Goal: Task Accomplishment & Management: Complete application form

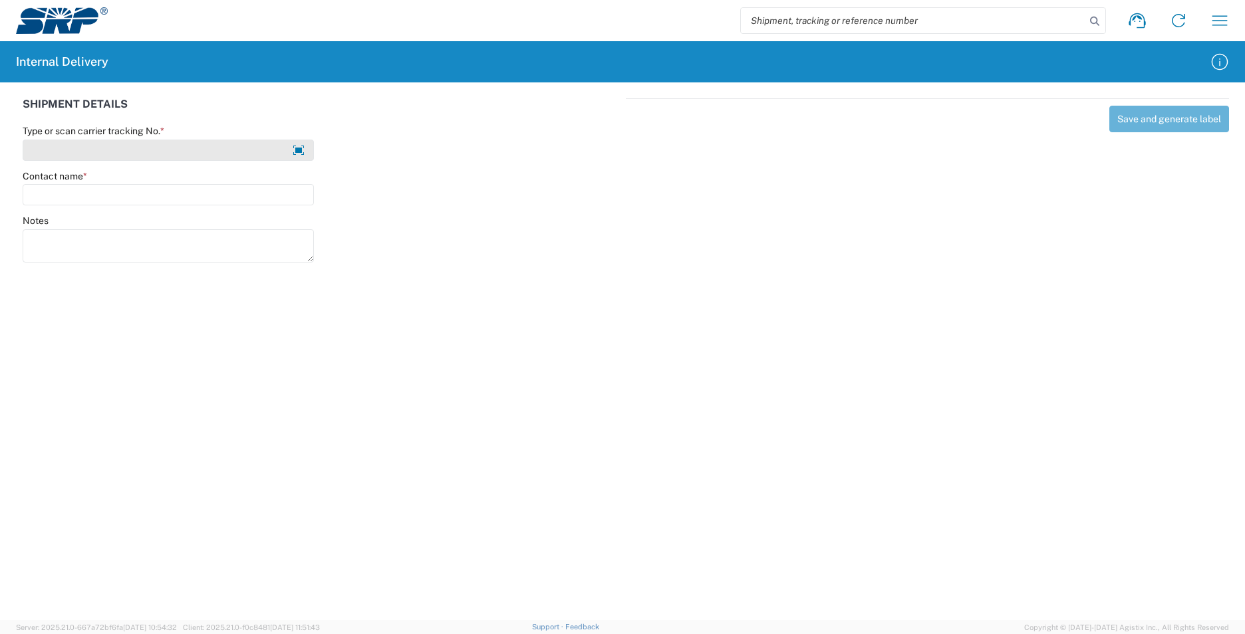
drag, startPoint x: 172, startPoint y: 154, endPoint x: 186, endPoint y: 146, distance: 16.7
click at [171, 152] on input "Type or scan carrier tracking No. *" at bounding box center [168, 150] width 291 height 21
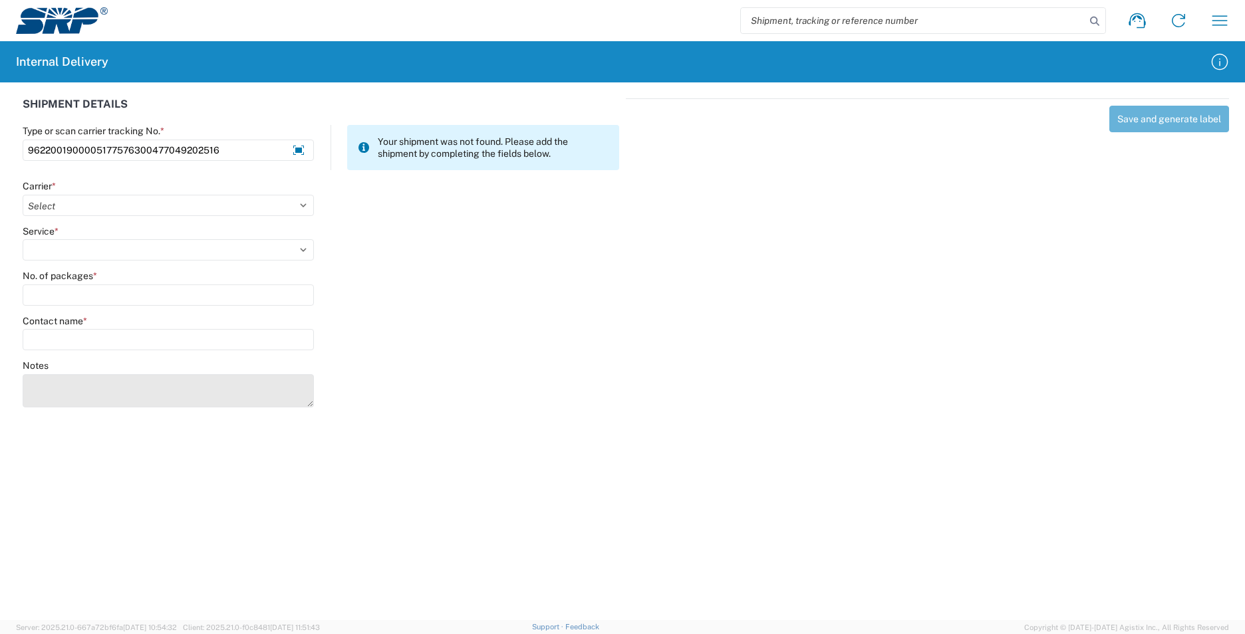
type input "9622001900005177576300477049202516"
click at [89, 384] on textarea "Notes" at bounding box center [168, 390] width 291 height 33
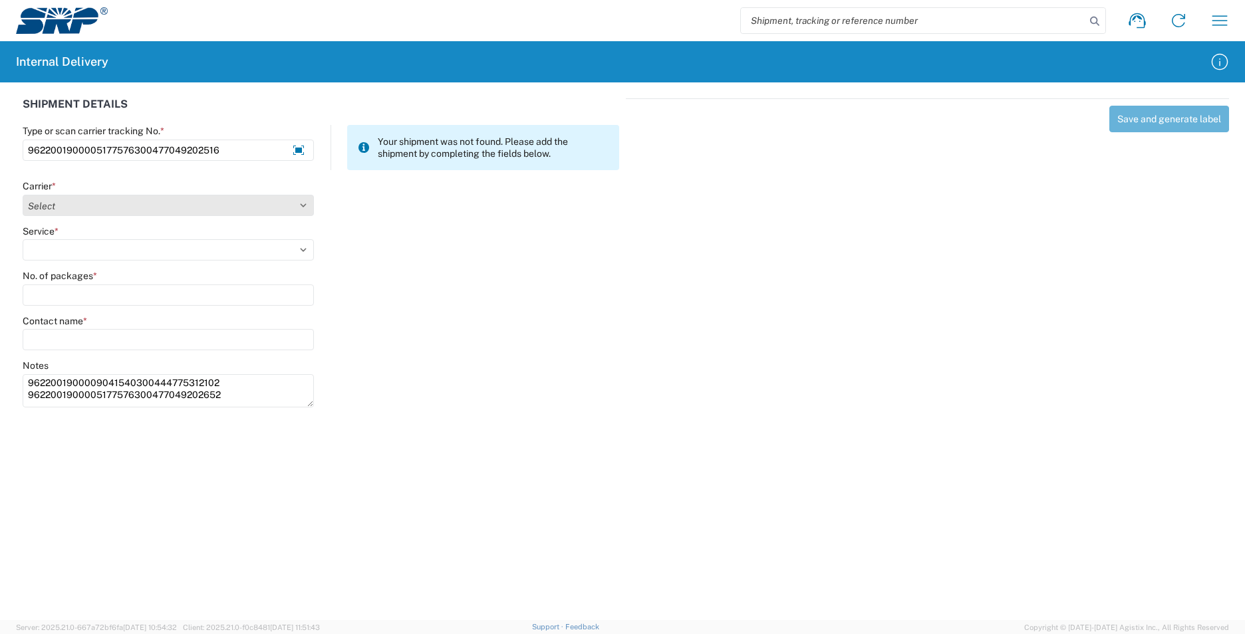
type textarea "9622001900009041540300444775312102 9622001900005177576300477049202652"
click at [52, 208] on select "Select AcctPay Amazon Logistics ATI Trucking BC Dimerco Logistics Empire Southw…" at bounding box center [168, 205] width 291 height 21
select select "5"
click at [23, 195] on select "Select AcctPay Amazon Logistics ATI Trucking BC Dimerco Logistics Empire Southw…" at bounding box center [168, 205] width 291 height 21
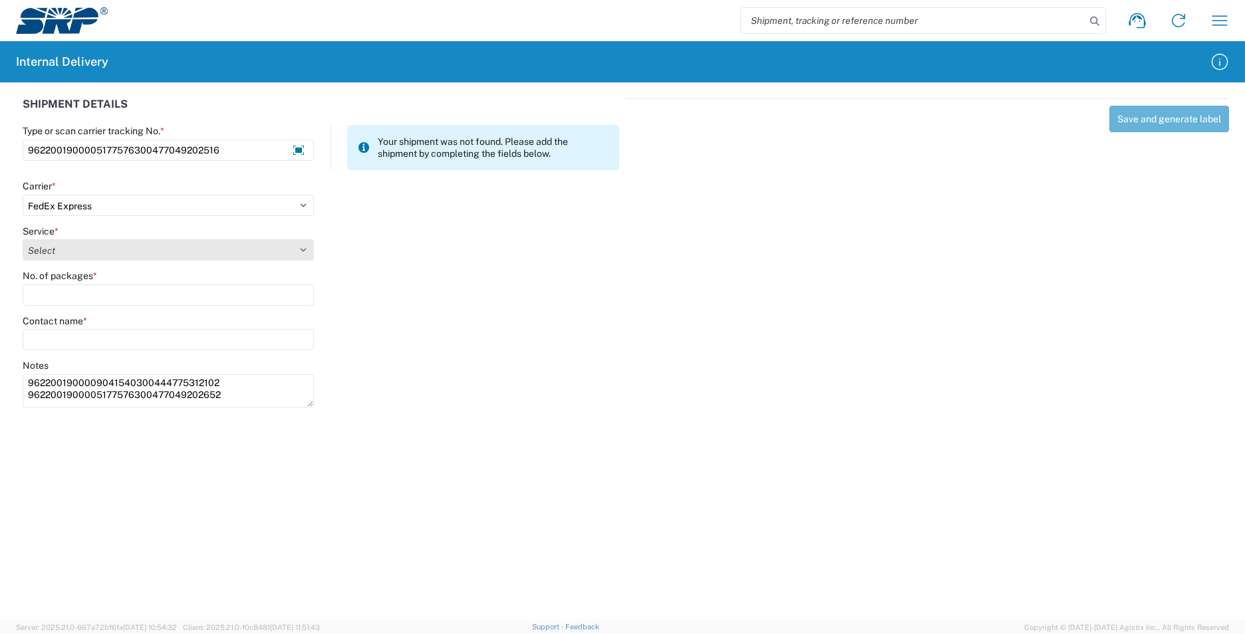
click at [92, 253] on select "Select 1Day Freight 2Day 2Day AM 2Day AM One Rate 2Day Freight 2Day One Rate 3 …" at bounding box center [168, 249] width 291 height 21
select select "12"
click at [92, 253] on select "Select 1Day Freight 2Day 2Day AM 2Day AM One Rate 2Day Freight 2Day One Rate 3 …" at bounding box center [168, 249] width 291 height 21
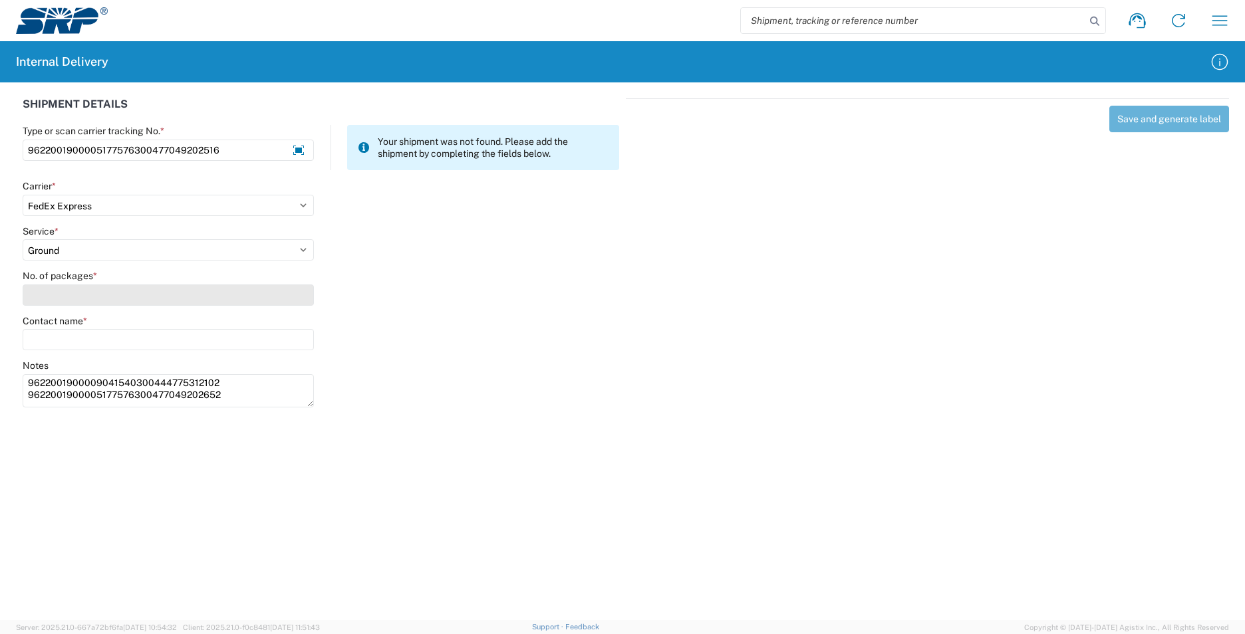
click at [81, 299] on input "No. of packages *" at bounding box center [168, 295] width 291 height 21
type input "2"
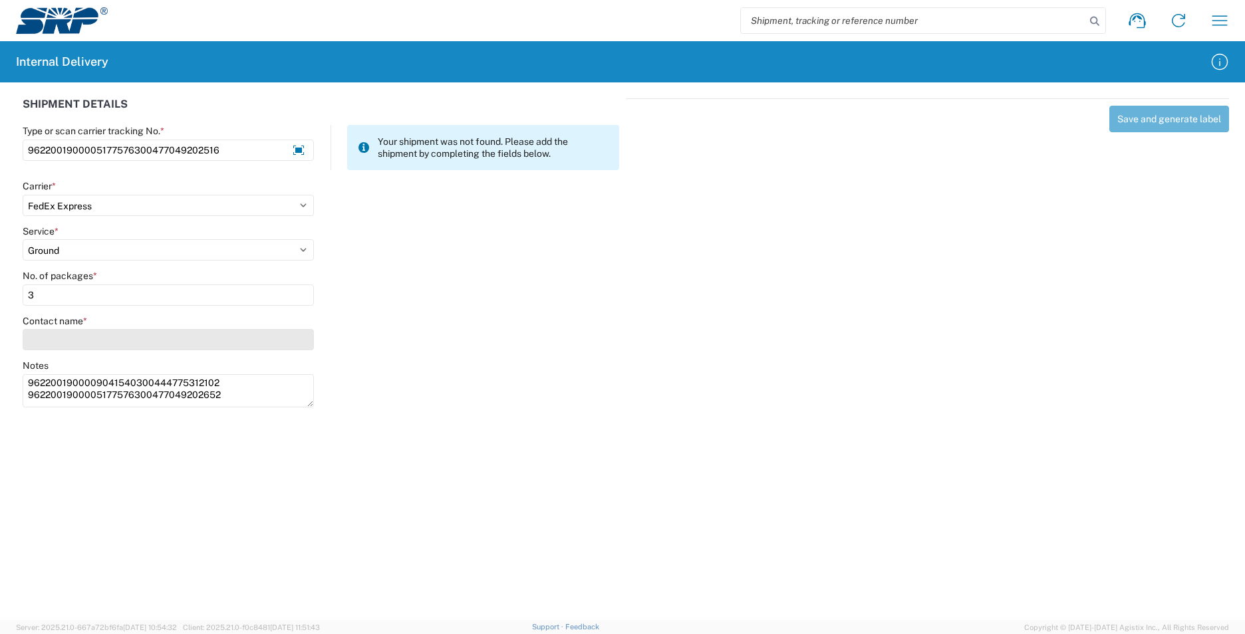
type input "3"
click at [73, 340] on input "Contact name *" at bounding box center [168, 339] width 291 height 21
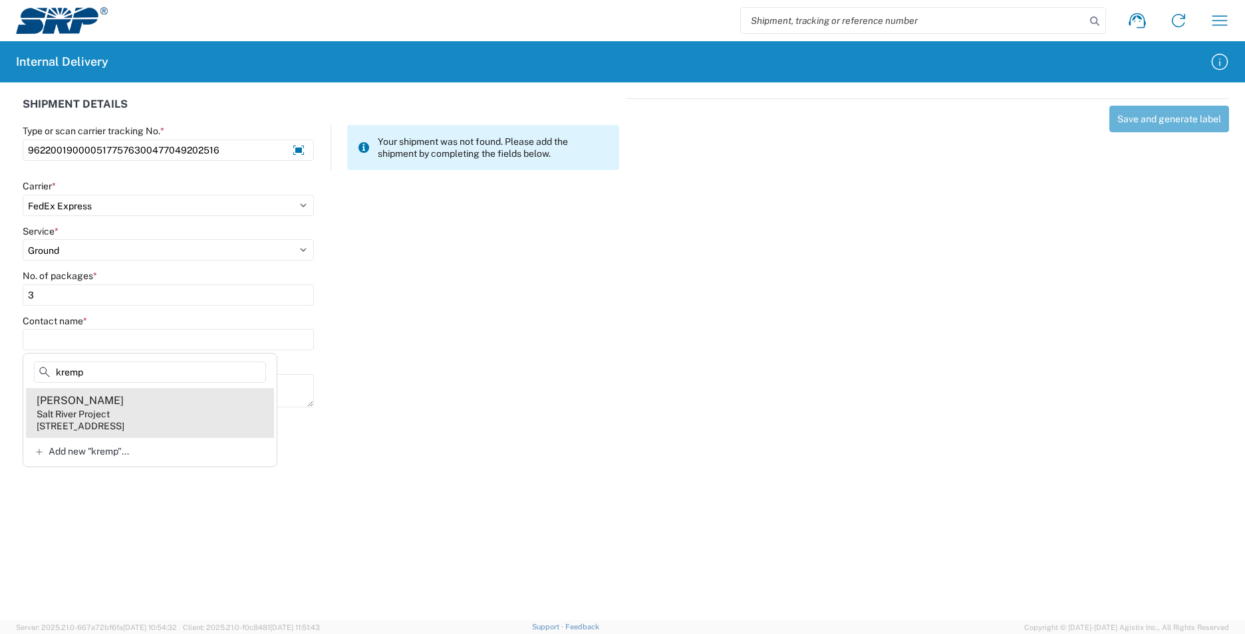
type input "kremp"
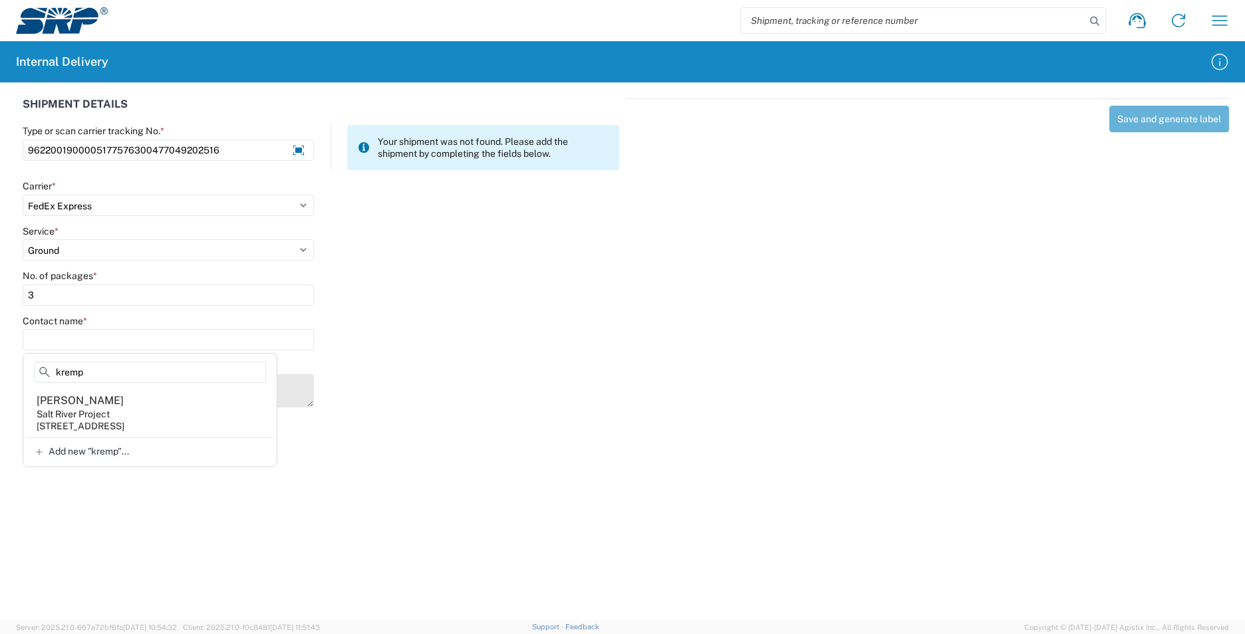
click at [176, 411] on agx-address-suggestion-item "Anna Krempski Salt River Project 1500 N Mill Ave, PAB315, Tempe, AZ, 85281, US" at bounding box center [150, 412] width 248 height 49
type input "Anna Krempski"
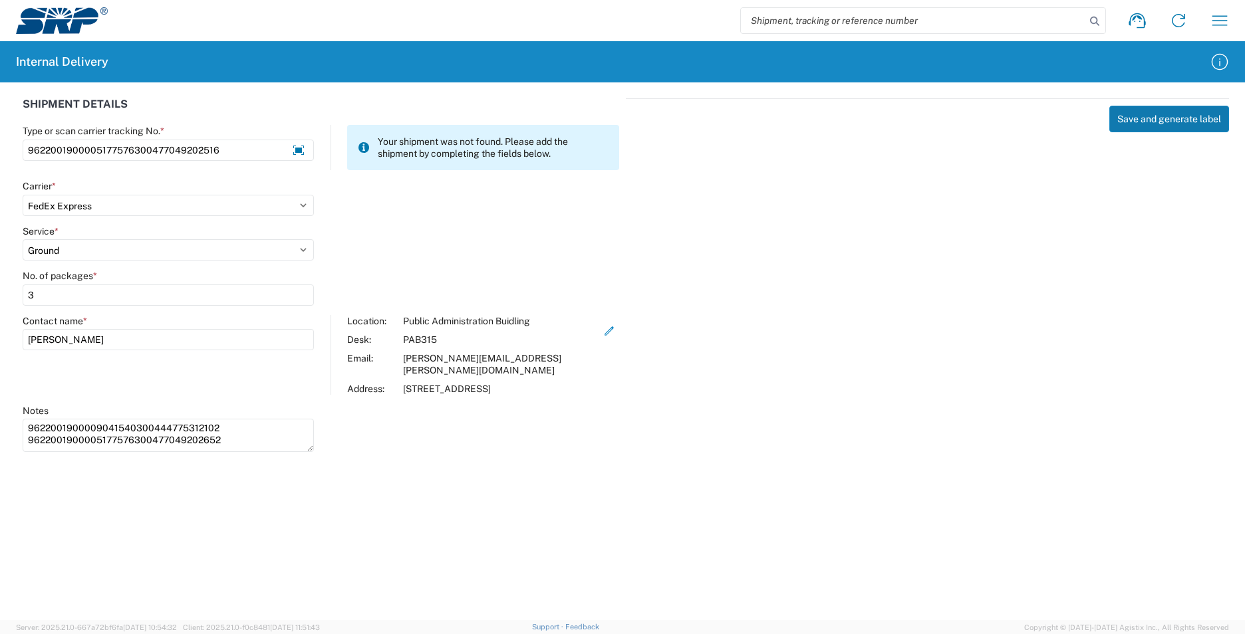
click at [1158, 120] on button "Save and generate label" at bounding box center [1169, 119] width 120 height 27
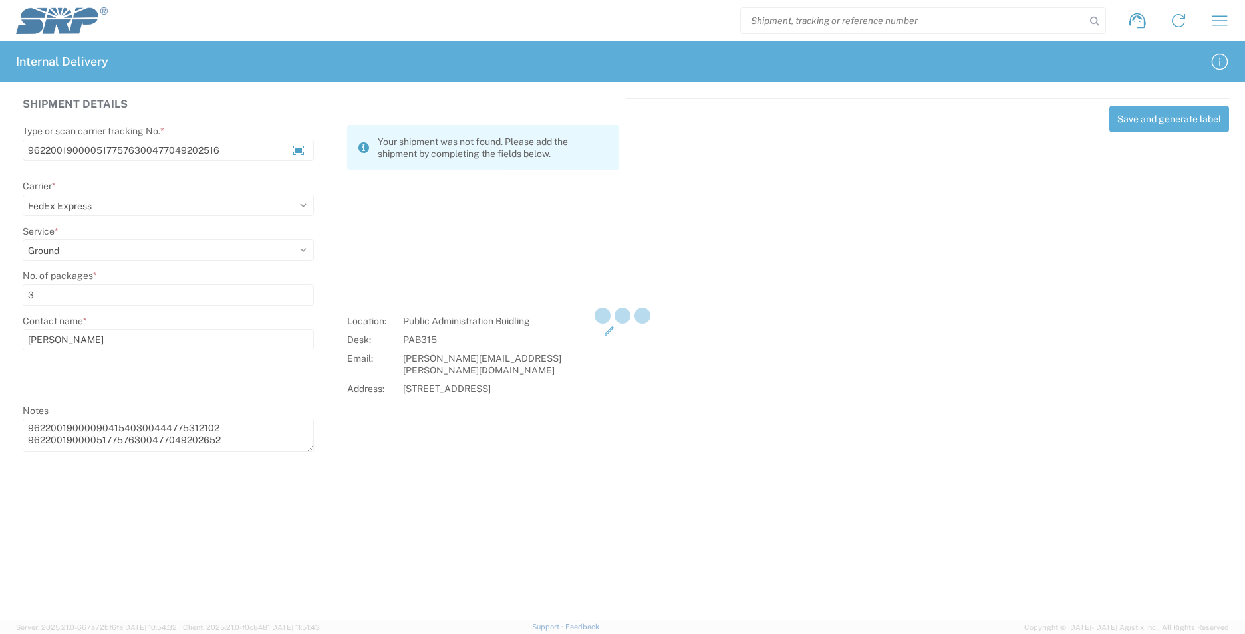
select select
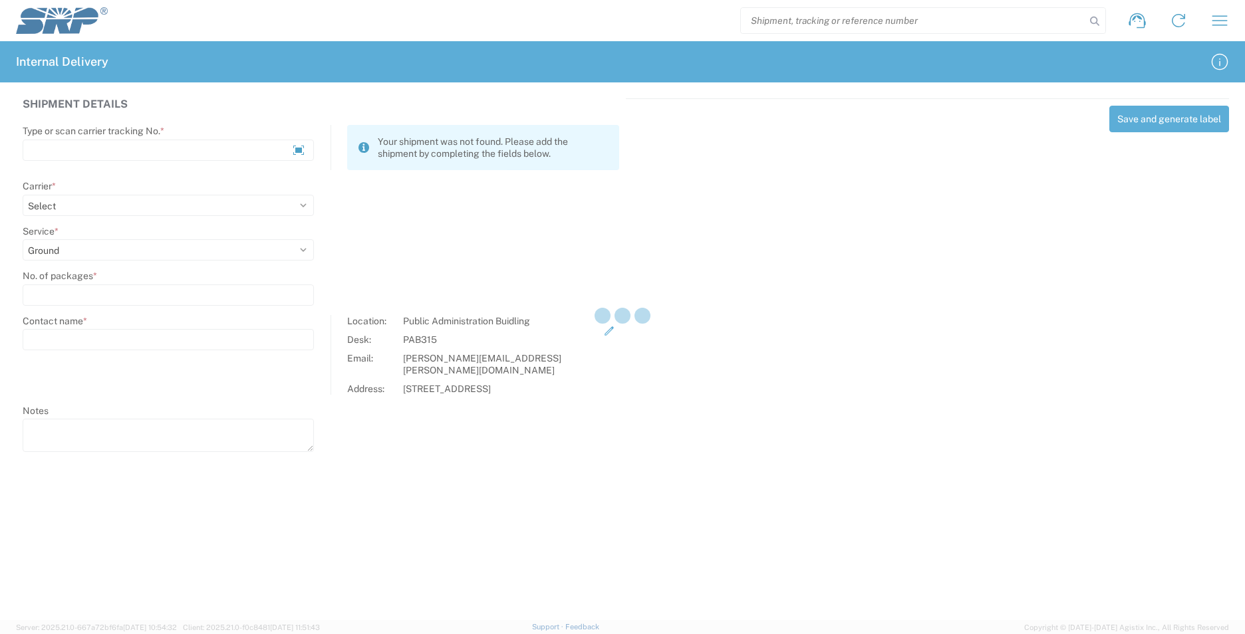
select select
